Goal: Navigation & Orientation: Find specific page/section

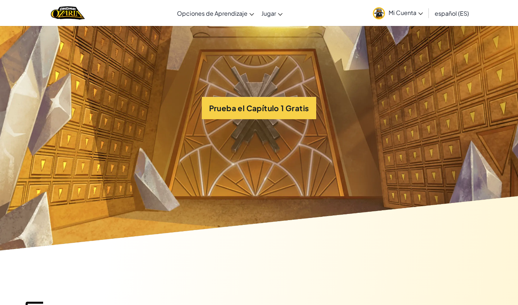
scroll to position [4884, 0]
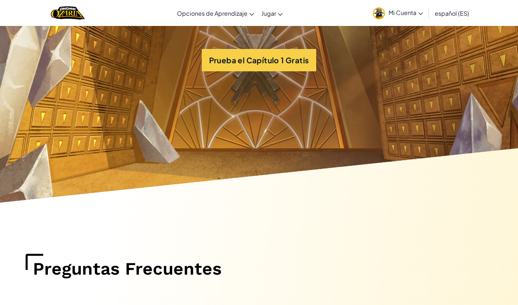
drag, startPoint x: 155, startPoint y: 200, endPoint x: 157, endPoint y: 126, distance: 74.2
click at [157, 126] on section "Prueba el Capítulo 1 Gratis" at bounding box center [259, 60] width 518 height 292
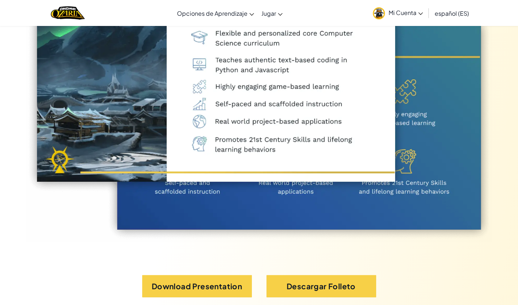
scroll to position [4438, 0]
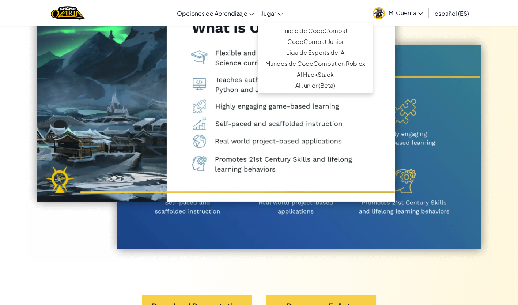
click at [266, 11] on span "Jugar" at bounding box center [268, 13] width 15 height 8
click at [404, 17] on link "Mi Cuenta" at bounding box center [397, 12] width 57 height 23
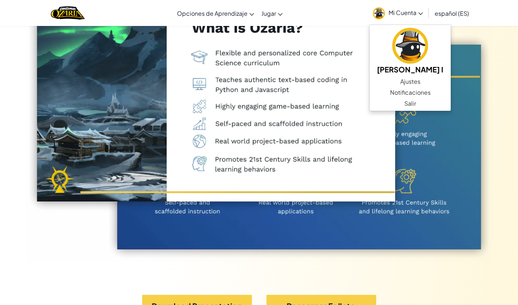
click at [133, 84] on img at bounding box center [259, 124] width 467 height 275
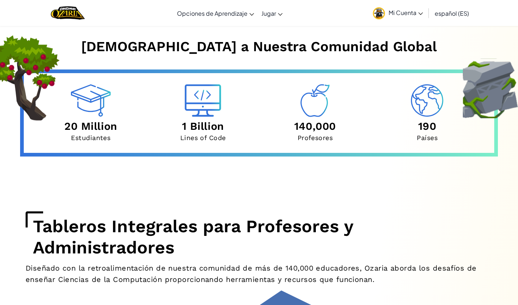
scroll to position [2462, 0]
